Goal: Task Accomplishment & Management: Use online tool/utility

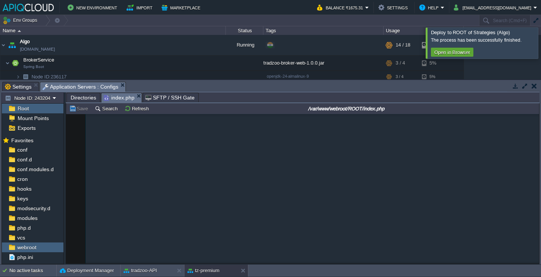
scroll to position [458, 0]
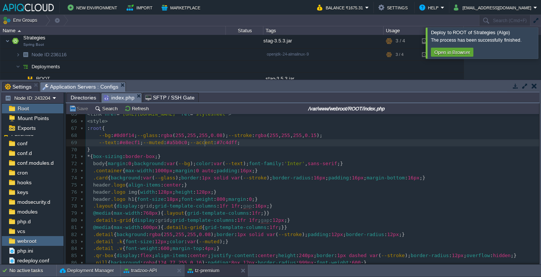
click at [204, 143] on span "--accent" at bounding box center [202, 143] width 24 height 6
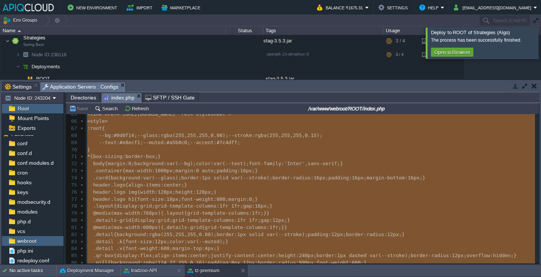
type textarea "-"
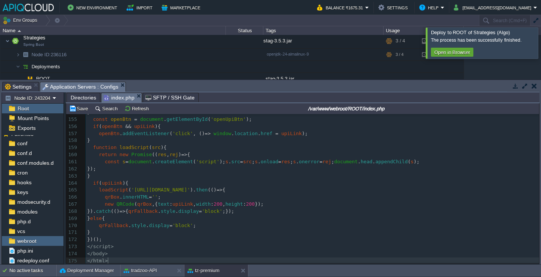
scroll to position [1107, 0]
click at [83, 113] on td "Save" at bounding box center [79, 108] width 23 height 9
click at [541, 41] on div at bounding box center [550, 42] width 0 height 31
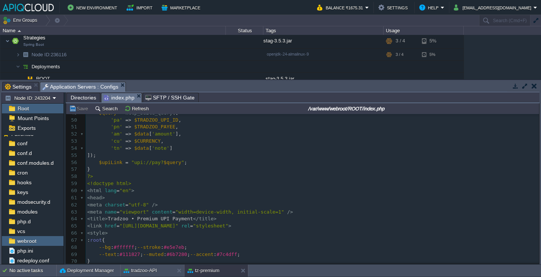
scroll to position [346, 0]
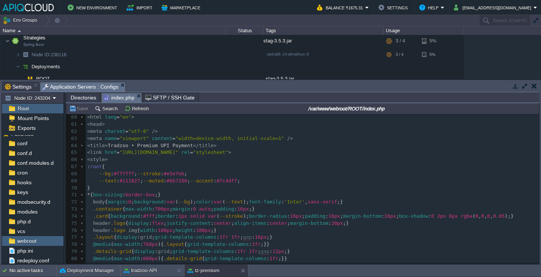
click at [130, 160] on pre "< style >" at bounding box center [312, 159] width 453 height 7
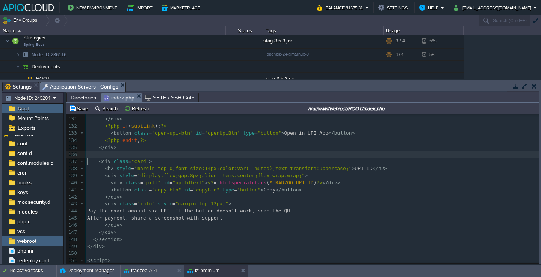
click at [224, 159] on pre "​" at bounding box center [312, 154] width 453 height 7
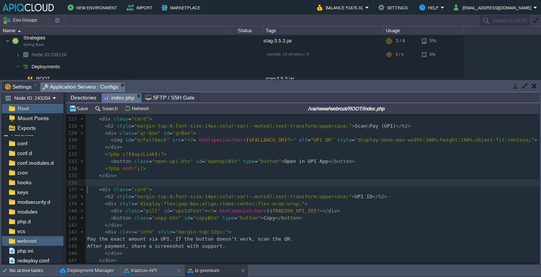
scroll to position [905, 0]
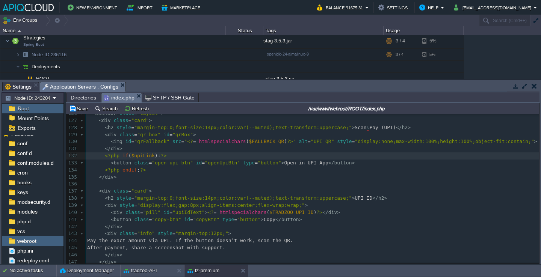
click at [152, 164] on div "xxxxxxxxxx 177 } 116 < div class = "details-grid" > 117 < div class = "detail" …" at bounding box center [312, 191] width 453 height 319
type textarea "$upiLink"
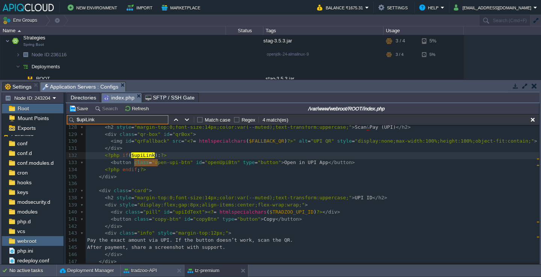
scroll to position [909, 0]
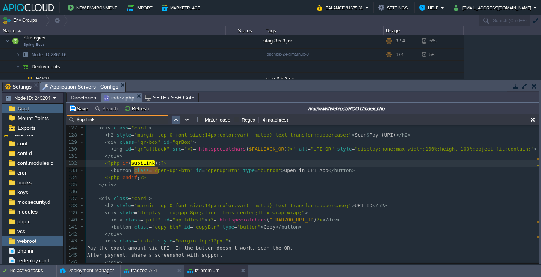
click at [178, 118] on button "button" at bounding box center [175, 119] width 7 height 7
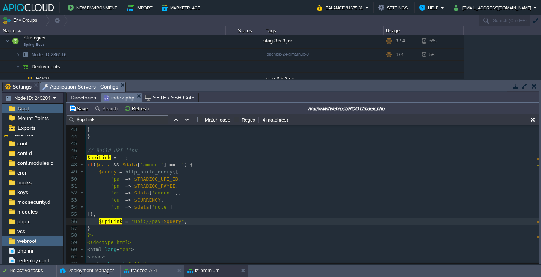
scroll to position [298, 0]
click at [533, 120] on button "button" at bounding box center [532, 119] width 7 height 7
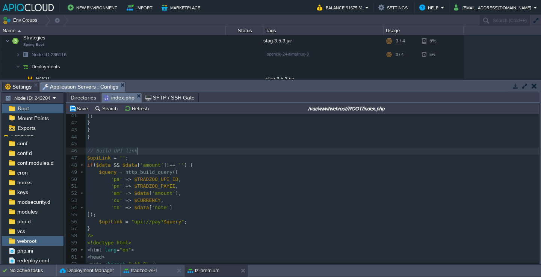
click at [245, 151] on pre "// Build UPI link" at bounding box center [312, 151] width 453 height 7
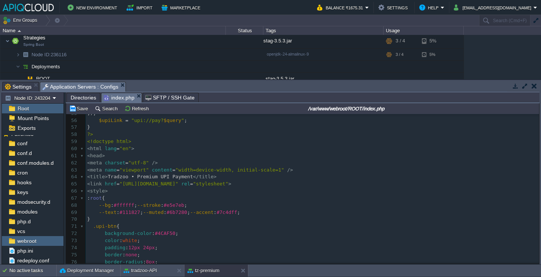
scroll to position [395, 0]
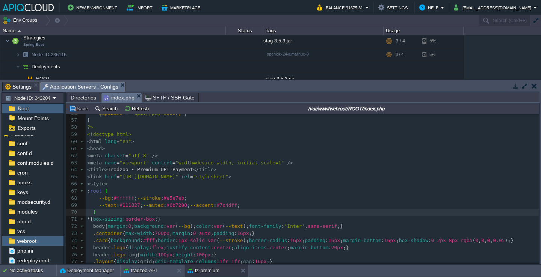
type textarea "-"
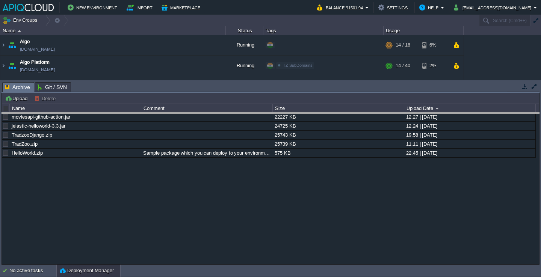
drag, startPoint x: 413, startPoint y: 87, endPoint x: 413, endPoint y: 181, distance: 93.9
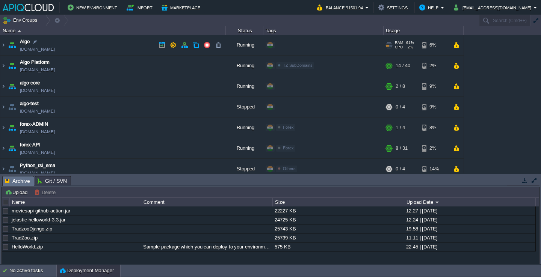
click at [114, 46] on td "Algo [DOMAIN_NAME]" at bounding box center [112, 45] width 225 height 21
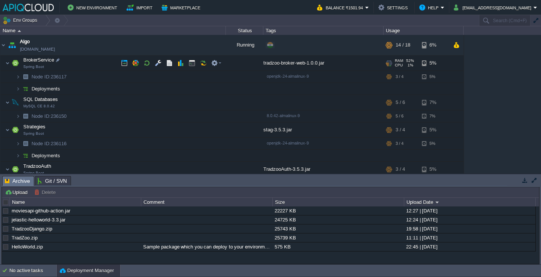
click at [106, 63] on td "BrokerService Spring Boot" at bounding box center [112, 63] width 225 height 15
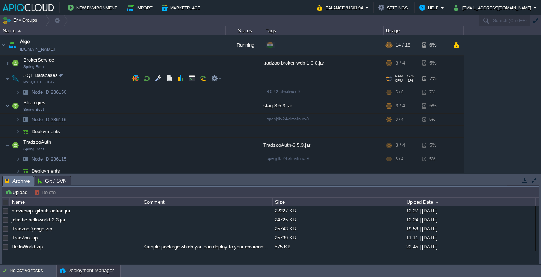
click at [102, 74] on td "SQL Databases MySQL CE 8.0.42" at bounding box center [112, 78] width 225 height 15
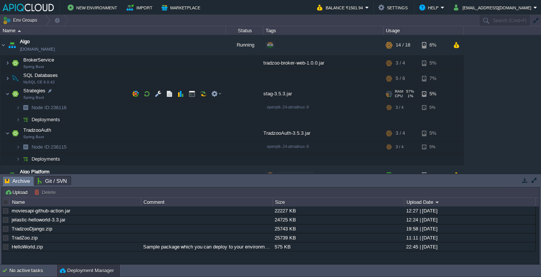
click at [101, 95] on td "Strategies Spring Boot" at bounding box center [112, 93] width 225 height 15
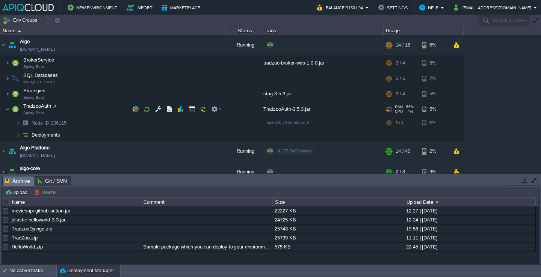
click at [100, 104] on td "TradzooAuth Spring Boot" at bounding box center [112, 109] width 225 height 15
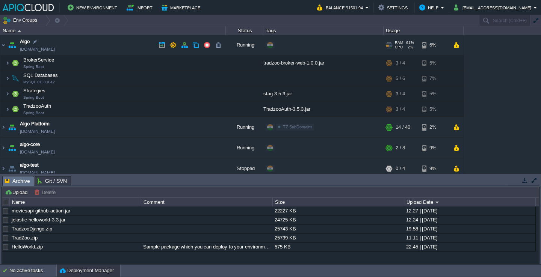
click at [101, 48] on td "Algo [DOMAIN_NAME]" at bounding box center [112, 45] width 225 height 21
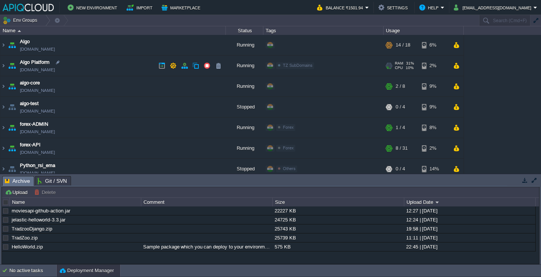
click at [109, 71] on td "Algo Platform [DOMAIN_NAME]" at bounding box center [112, 66] width 225 height 21
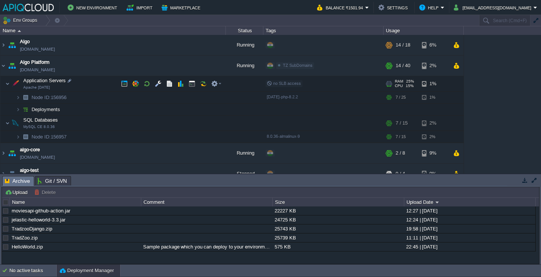
click at [101, 80] on td "Application Servers Apache [DATE]" at bounding box center [112, 83] width 225 height 15
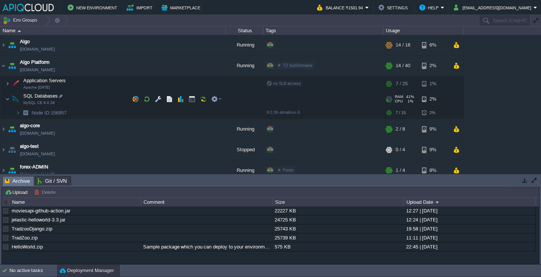
click at [101, 94] on td "SQL Databases MySQL CE 8.0.36" at bounding box center [112, 99] width 225 height 15
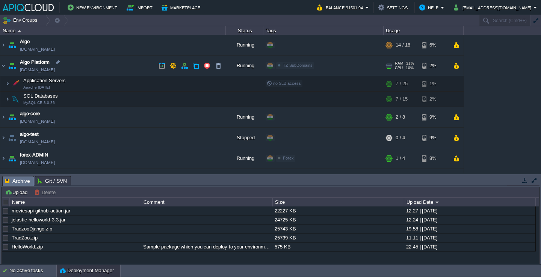
click at [108, 66] on td "Algo Platform [DOMAIN_NAME]" at bounding box center [112, 66] width 225 height 21
